Goal: Contribute content

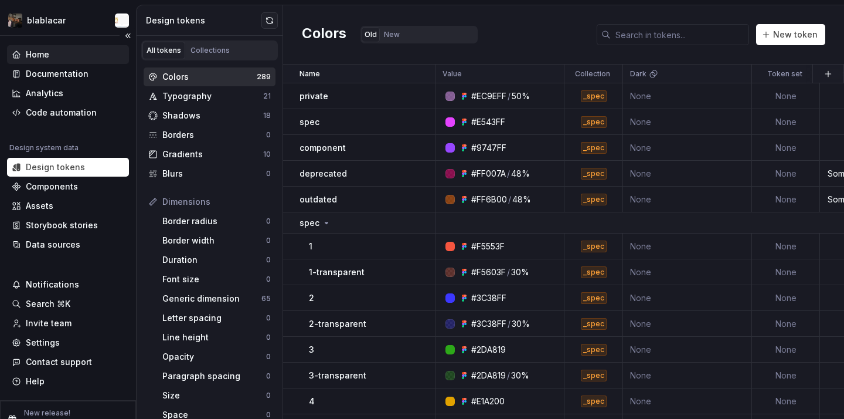
click at [83, 60] on div "Home" at bounding box center [68, 54] width 122 height 19
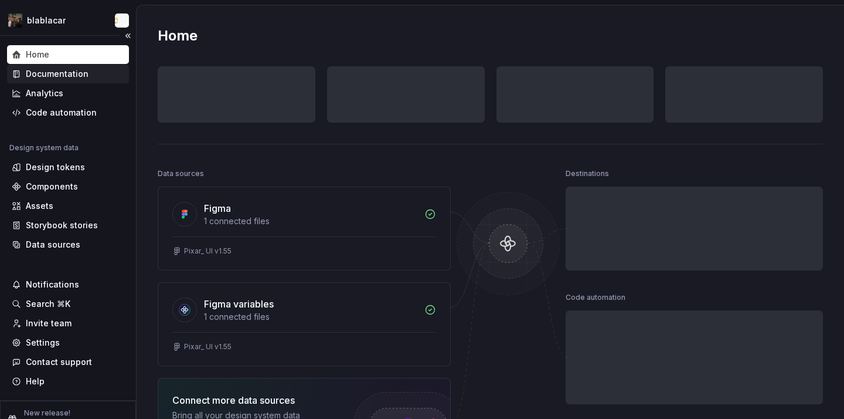
click at [83, 70] on div "Documentation" at bounding box center [57, 74] width 63 height 12
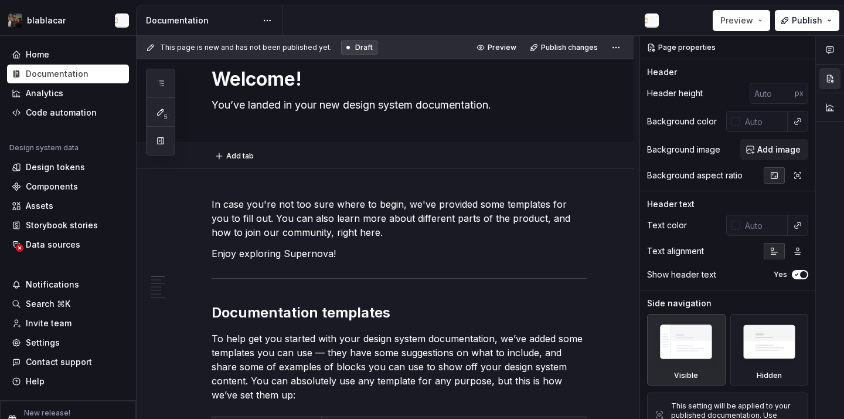
type textarea "*"
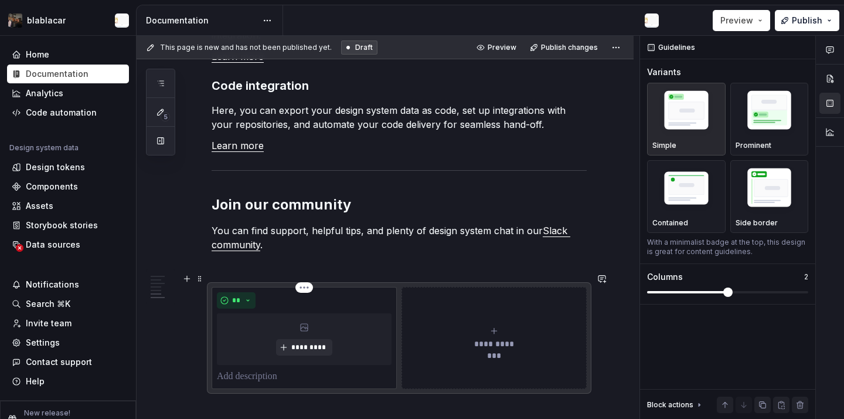
click at [311, 351] on div "** *********" at bounding box center [304, 337] width 175 height 91
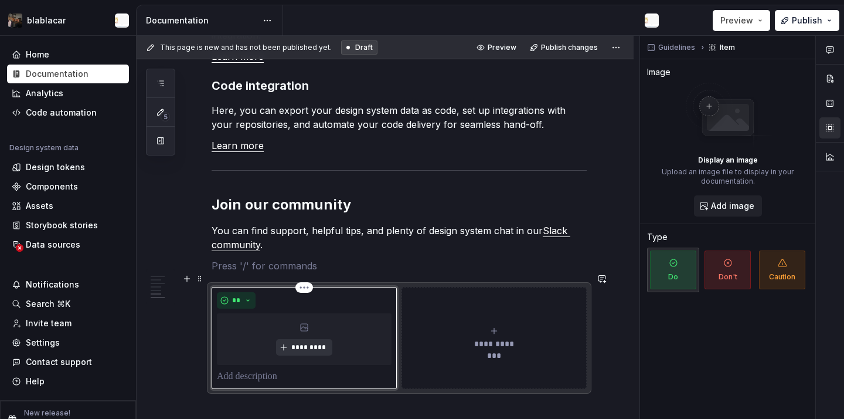
click at [308, 342] on span "*********" at bounding box center [309, 346] width 36 height 9
click at [447, 287] on div "**********" at bounding box center [399, 338] width 375 height 102
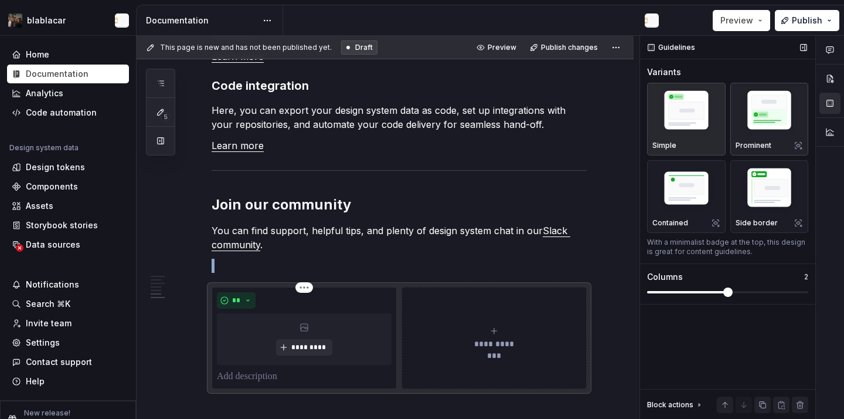
click at [774, 127] on img "button" at bounding box center [770, 112] width 68 height 51
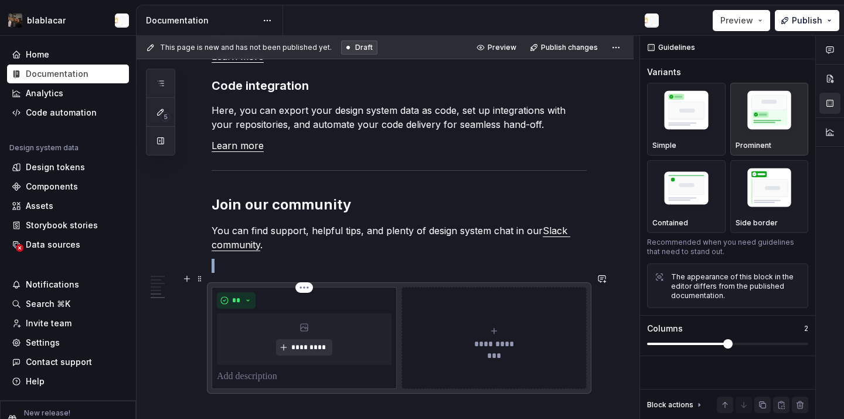
click at [303, 339] on button "*********" at bounding box center [304, 347] width 56 height 16
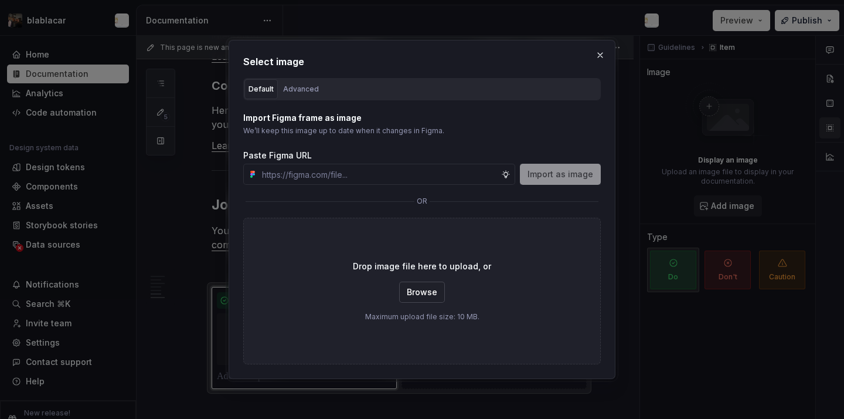
click at [427, 285] on button "Browse" at bounding box center [422, 291] width 46 height 21
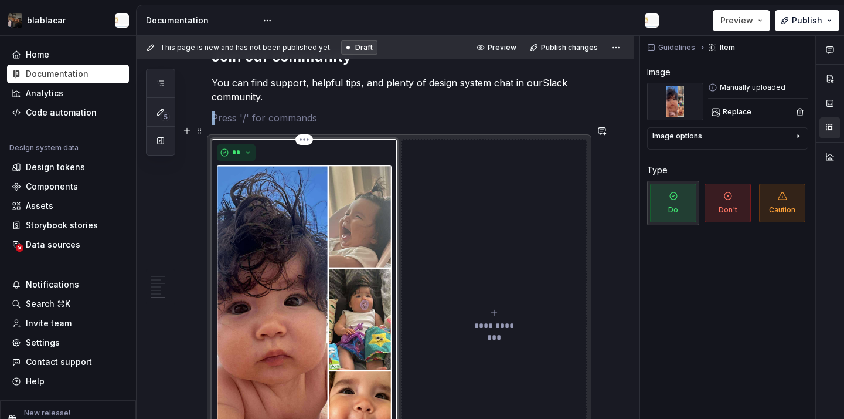
scroll to position [1233, 0]
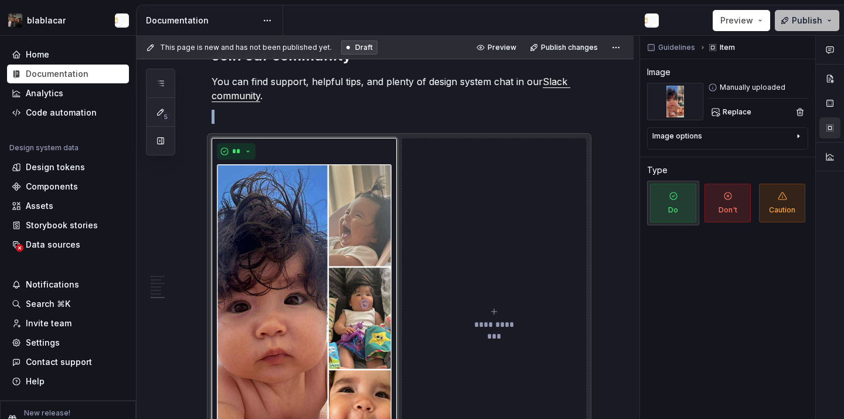
click at [789, 17] on button "Publish" at bounding box center [807, 20] width 64 height 21
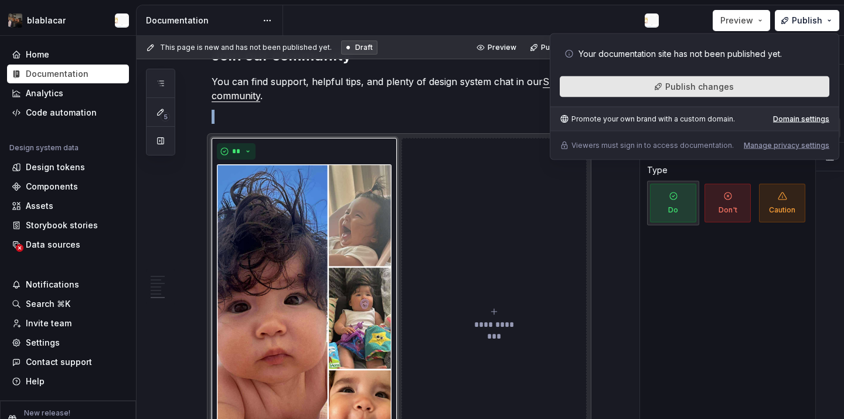
click at [747, 89] on button "Publish changes" at bounding box center [695, 86] width 270 height 21
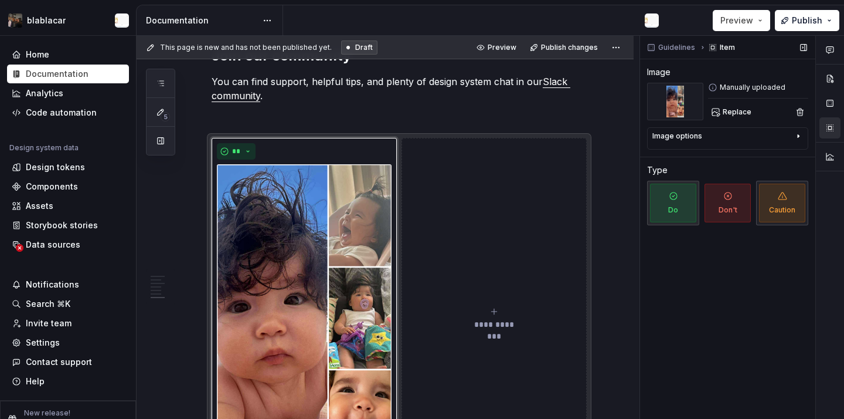
click at [784, 202] on span "Caution" at bounding box center [782, 202] width 46 height 39
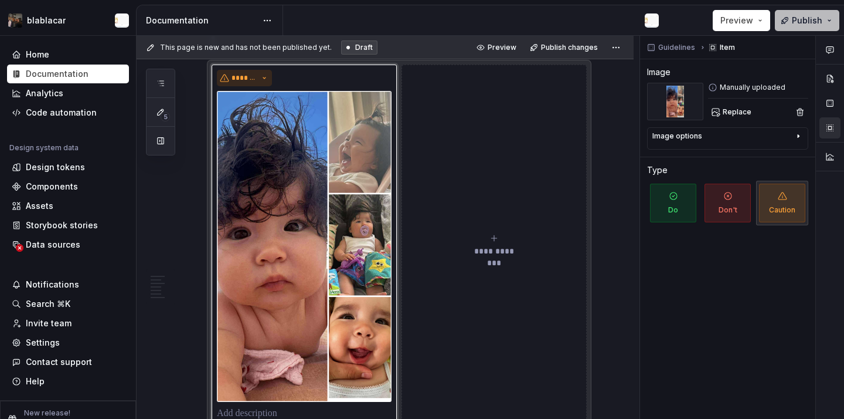
click at [794, 28] on button "Publish" at bounding box center [807, 20] width 64 height 21
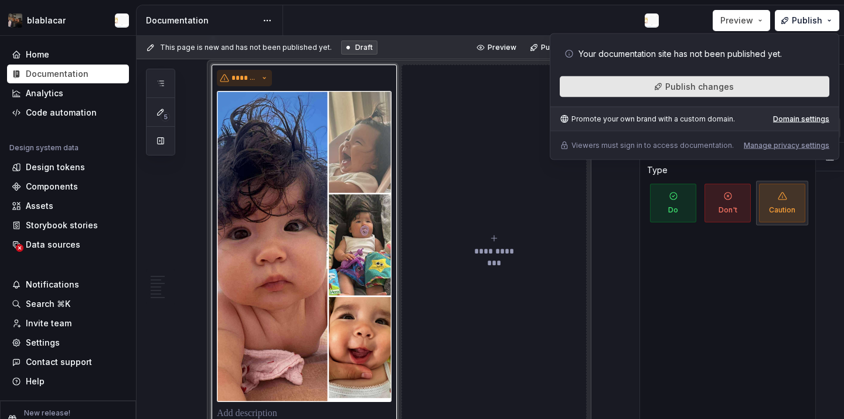
click at [734, 91] on button "Publish changes" at bounding box center [695, 86] width 270 height 21
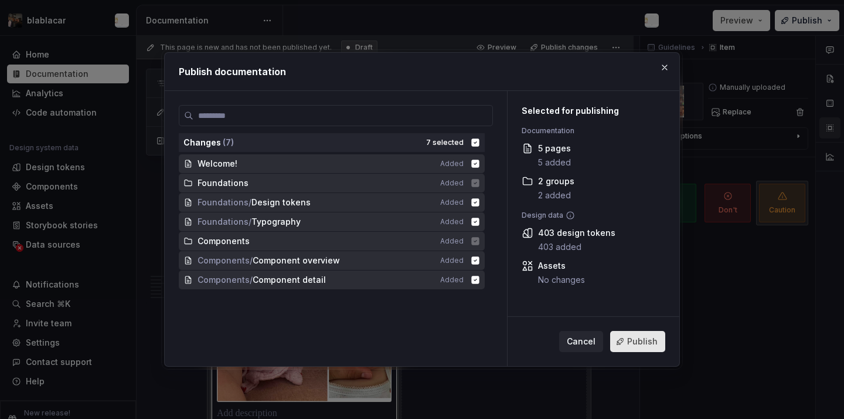
click at [634, 335] on button "Publish" at bounding box center [637, 341] width 55 height 21
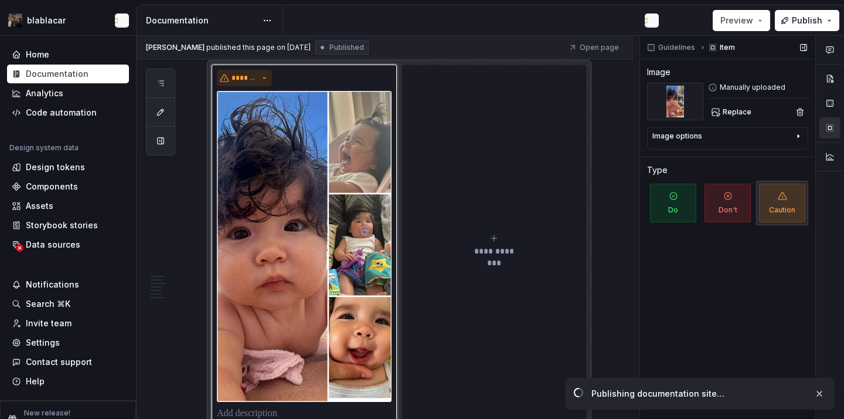
click at [705, 135] on div "Image options" at bounding box center [722, 138] width 141 height 14
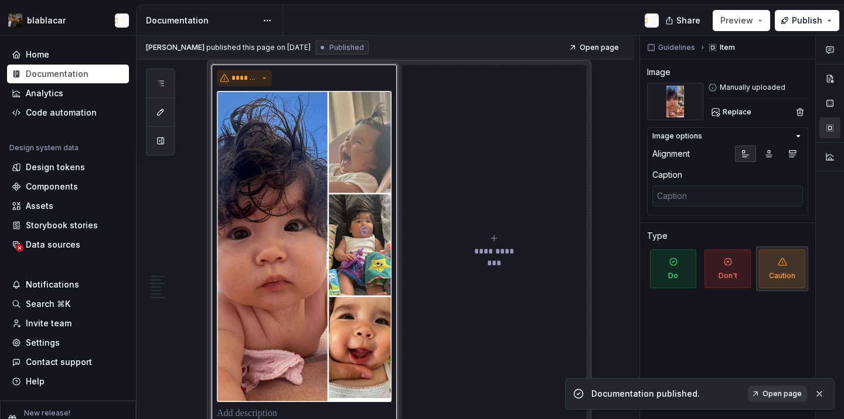
click at [762, 392] on link "Open page" at bounding box center [777, 393] width 59 height 16
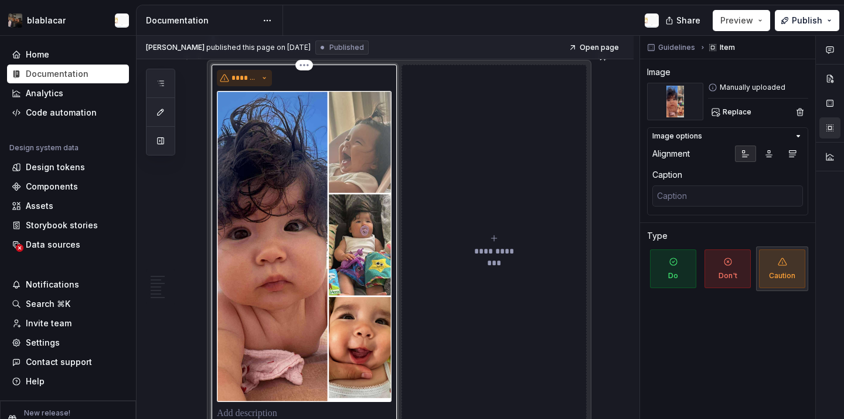
click at [363, 295] on img at bounding box center [304, 246] width 175 height 311
click at [727, 110] on span "Replace" at bounding box center [737, 111] width 29 height 9
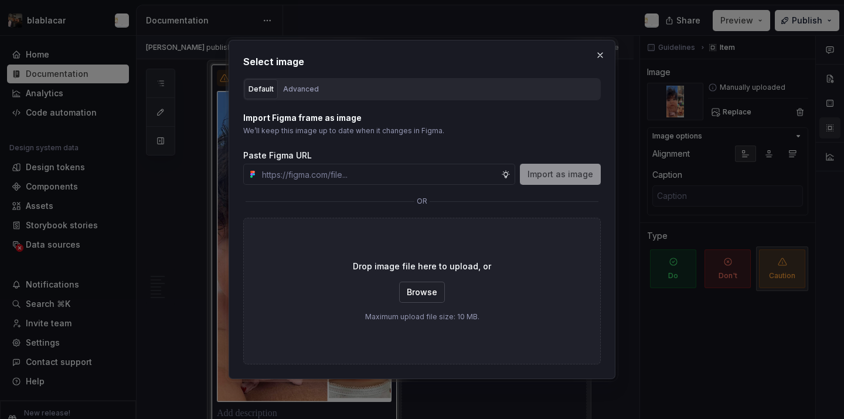
click at [418, 294] on span "Browse" at bounding box center [422, 292] width 30 height 12
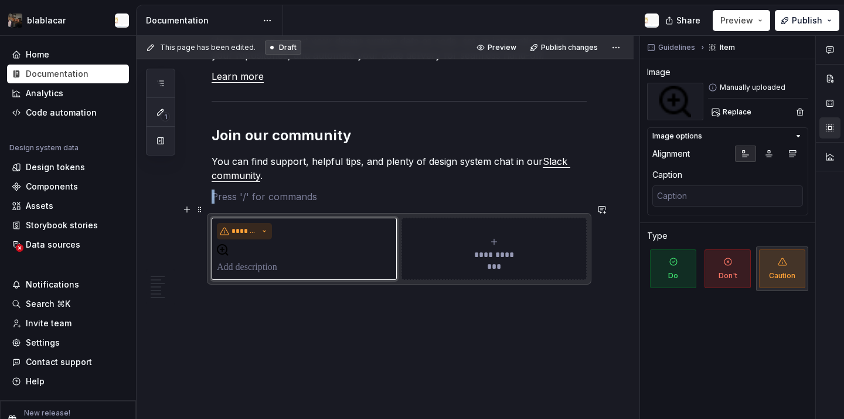
scroll to position [1139, 0]
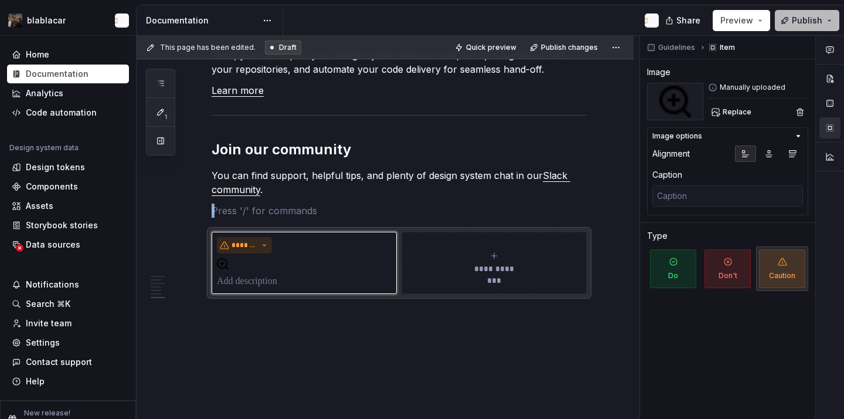
click at [797, 28] on button "Publish" at bounding box center [807, 20] width 64 height 21
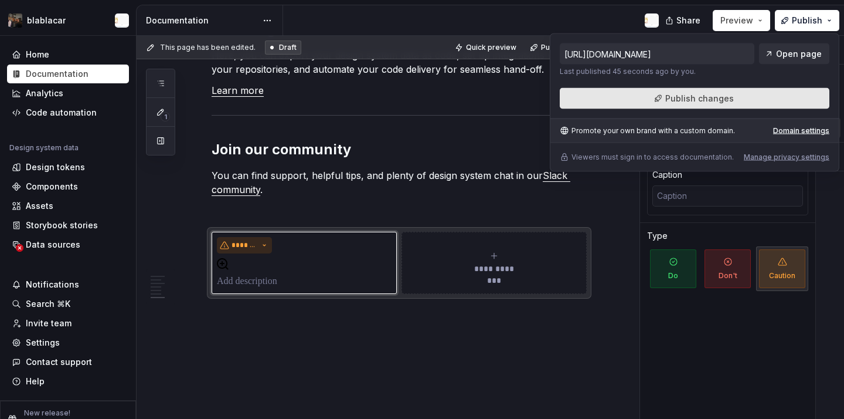
click at [759, 96] on button "Publish changes" at bounding box center [695, 98] width 270 height 21
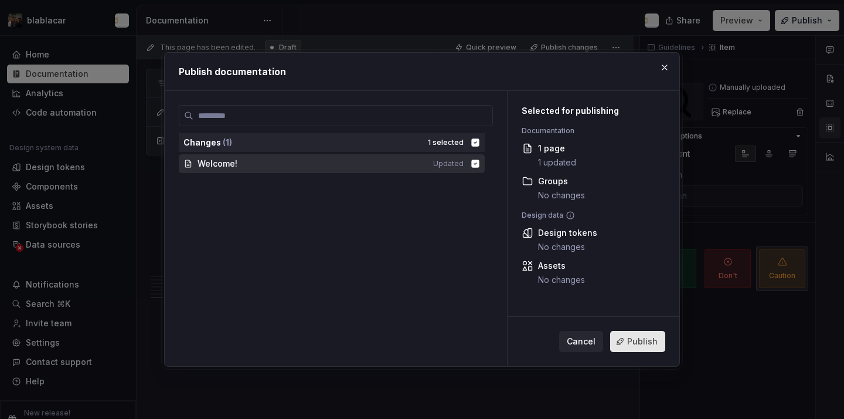
click at [643, 344] on span "Publish" at bounding box center [642, 341] width 30 height 12
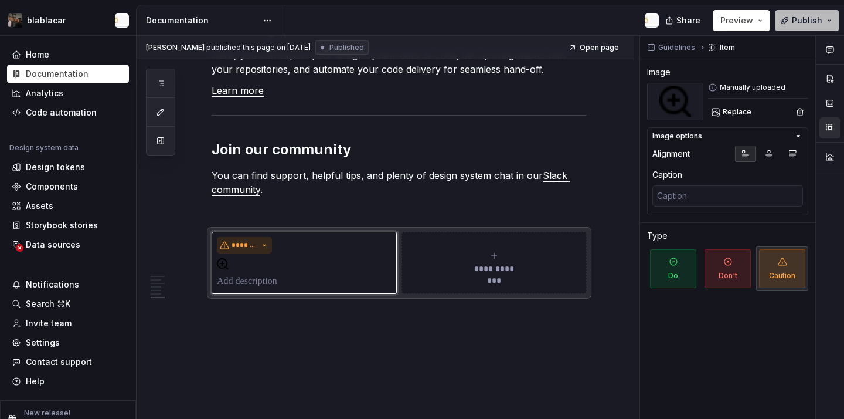
click at [818, 27] on button "Publish" at bounding box center [807, 20] width 64 height 21
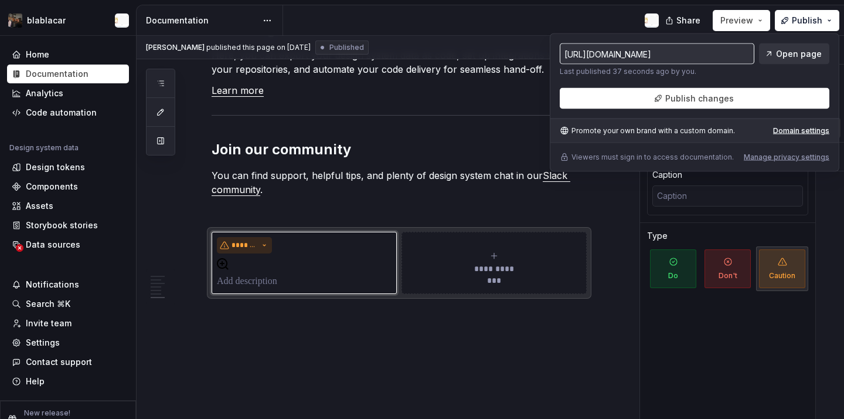
click at [793, 56] on span "Open page" at bounding box center [799, 54] width 46 height 12
type textarea "*"
